Goal: Navigation & Orientation: Find specific page/section

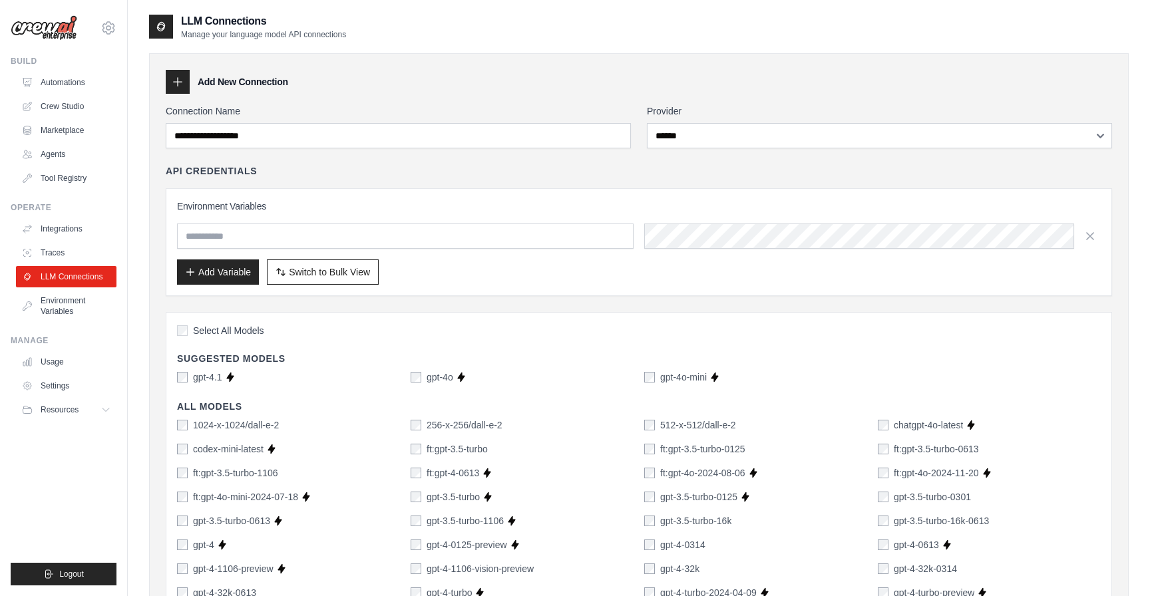
select select "******"
click at [50, 25] on img at bounding box center [44, 27] width 67 height 25
click at [53, 86] on link "Automations" at bounding box center [67, 82] width 100 height 21
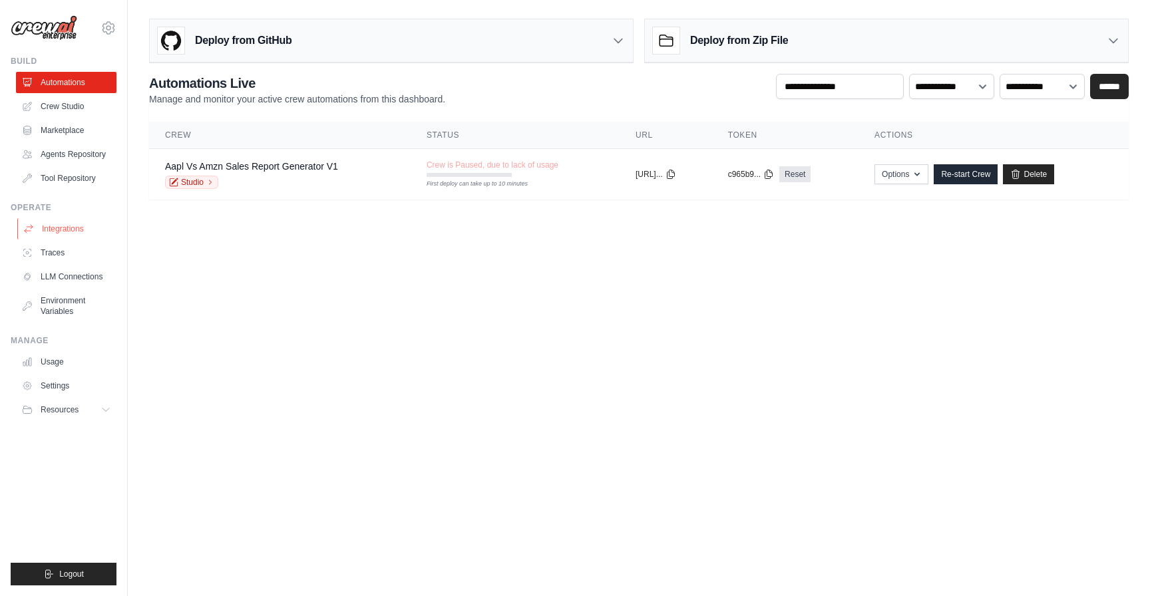
click at [53, 234] on link "Integrations" at bounding box center [67, 228] width 100 height 21
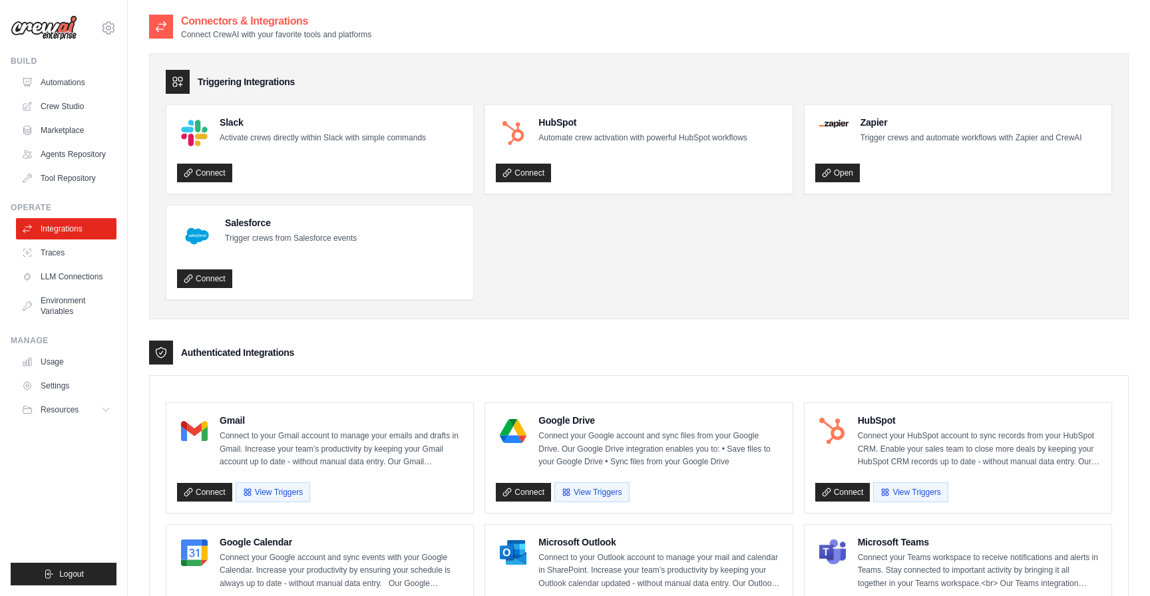
click at [53, 234] on link "Integrations" at bounding box center [66, 228] width 100 height 21
click at [67, 113] on link "Crew Studio" at bounding box center [67, 106] width 100 height 21
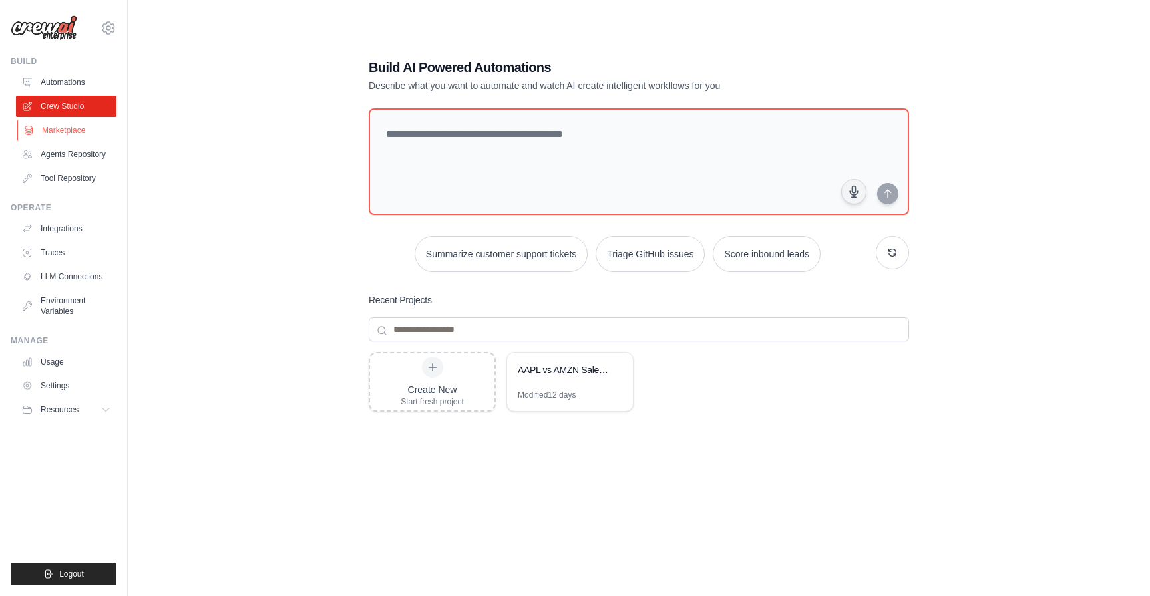
click at [59, 129] on link "Marketplace" at bounding box center [67, 130] width 100 height 21
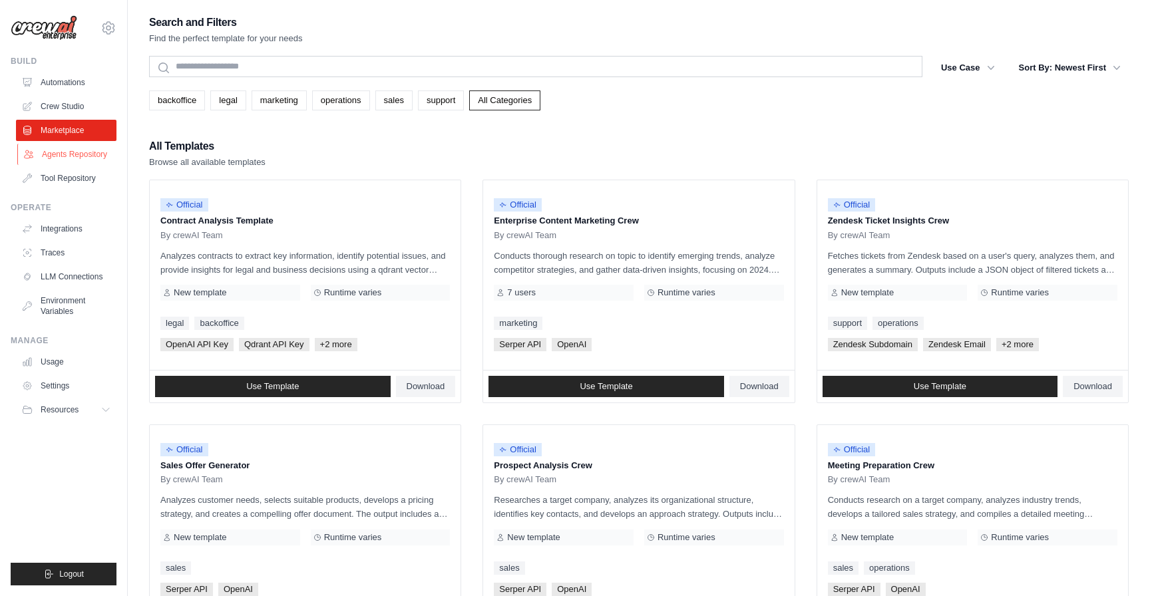
click at [59, 161] on link "Agents Repository" at bounding box center [67, 154] width 100 height 21
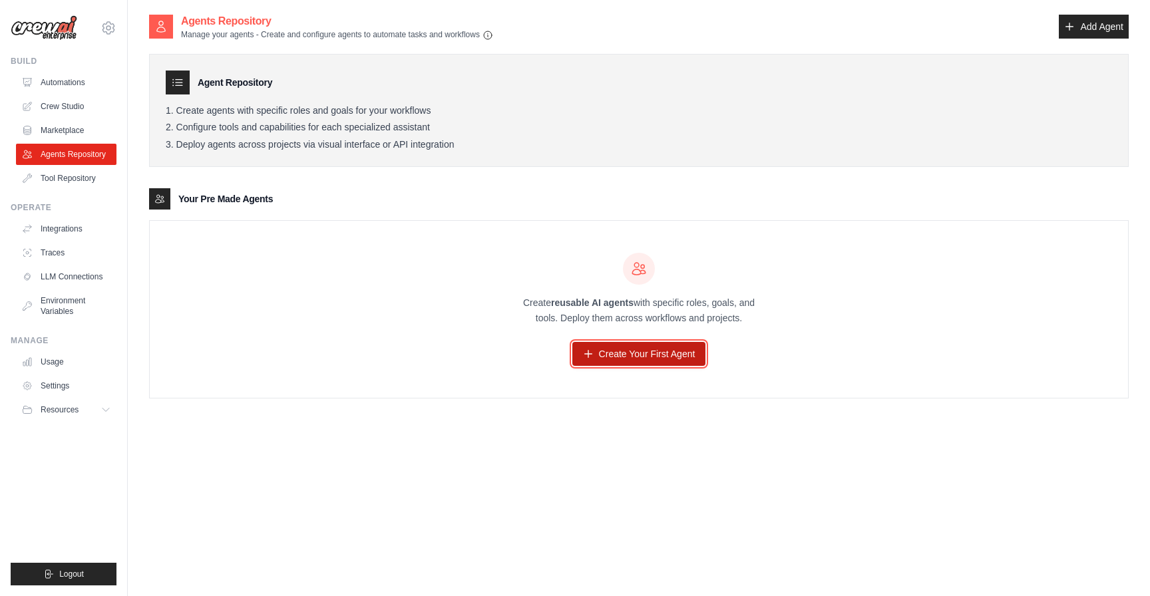
click at [677, 349] on link "Create Your First Agent" at bounding box center [639, 354] width 134 height 24
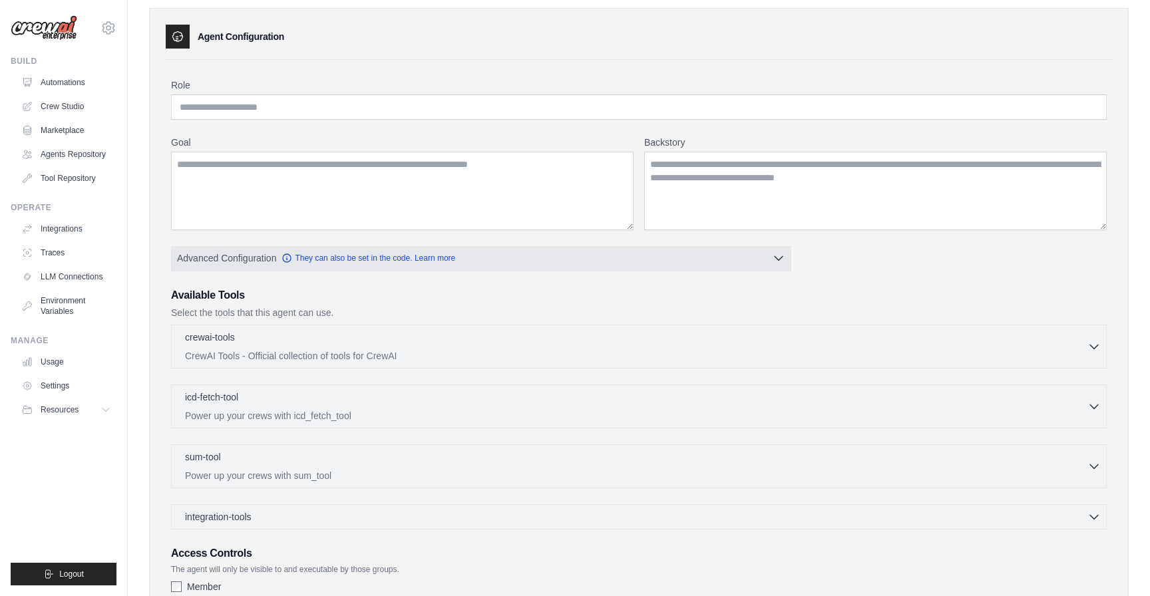
scroll to position [43, 0]
click at [289, 259] on icon "button" at bounding box center [286, 260] width 11 height 11
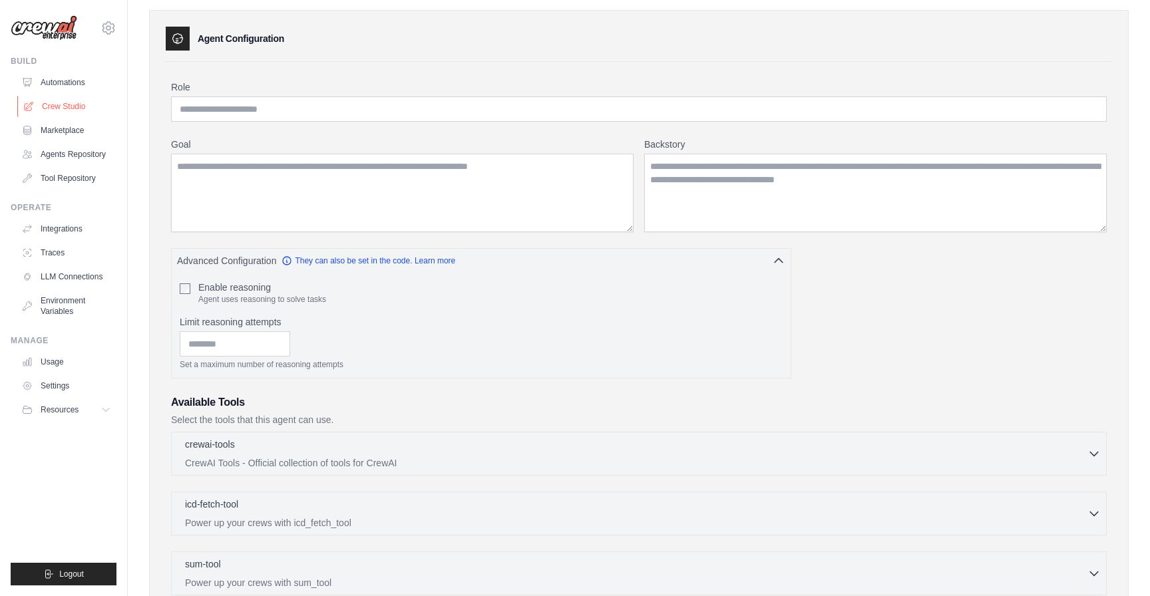
click at [59, 108] on link "Crew Studio" at bounding box center [67, 106] width 100 height 21
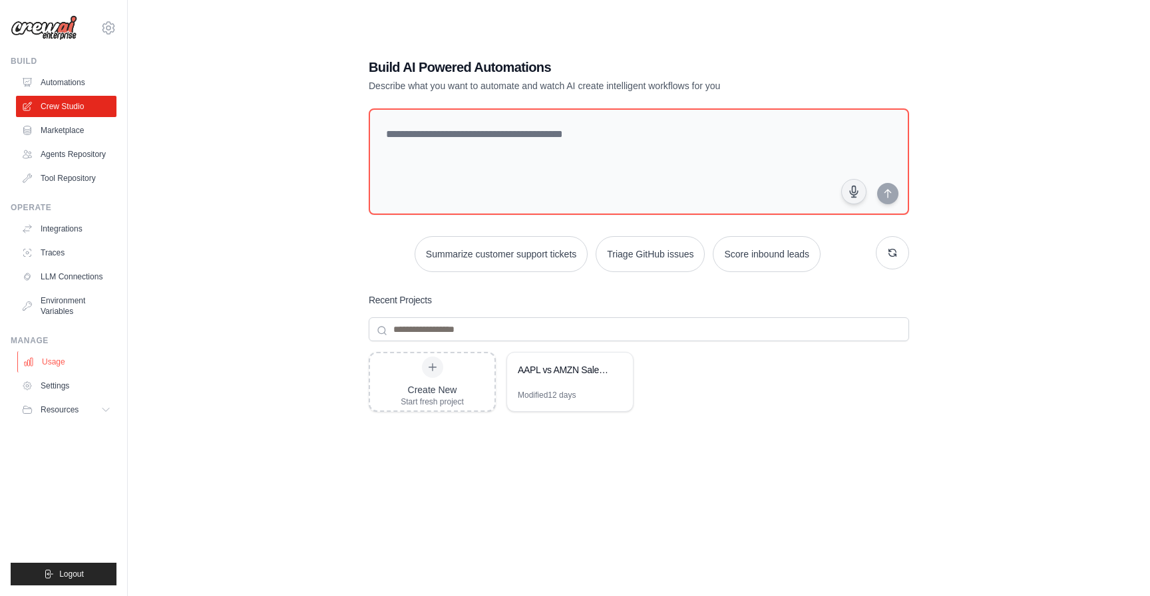
click at [47, 363] on link "Usage" at bounding box center [67, 361] width 100 height 21
